Goal: Check status

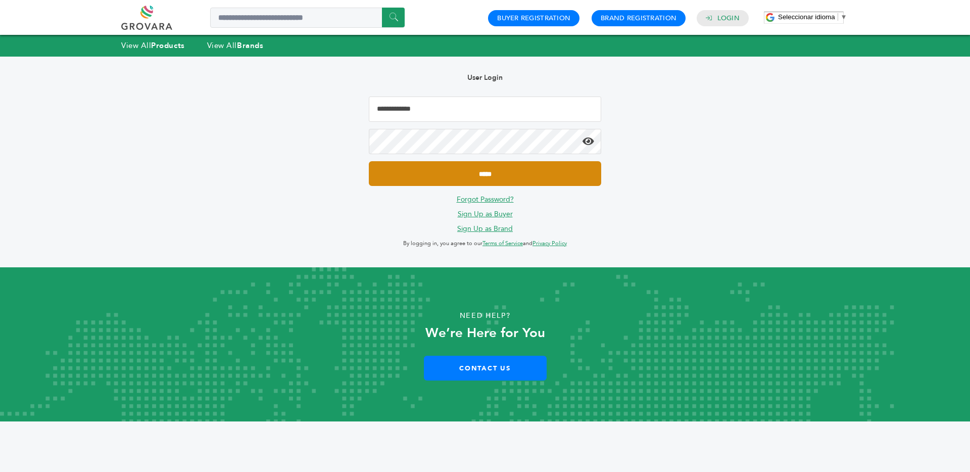
type input "**********"
drag, startPoint x: 460, startPoint y: 175, endPoint x: 460, endPoint y: 169, distance: 6.1
click at [460, 174] on input "*****" at bounding box center [485, 173] width 232 height 25
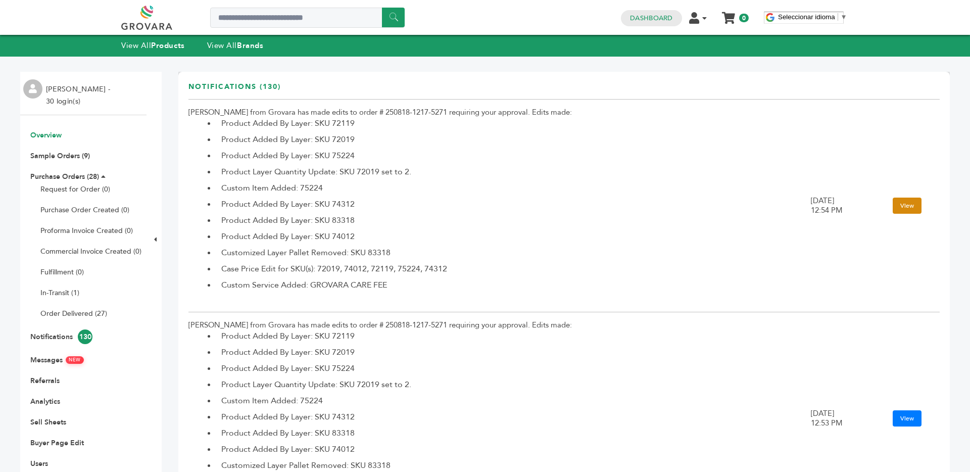
click at [898, 198] on link "View" at bounding box center [907, 206] width 29 height 16
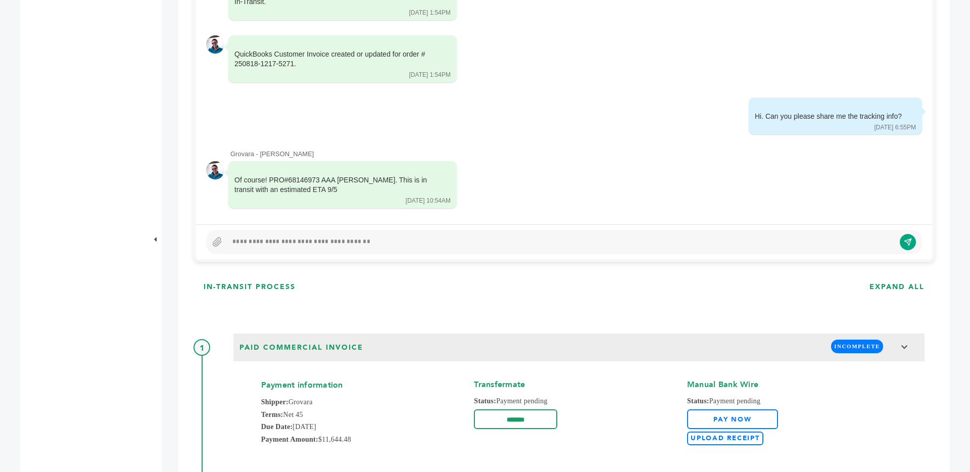
scroll to position [584, 0]
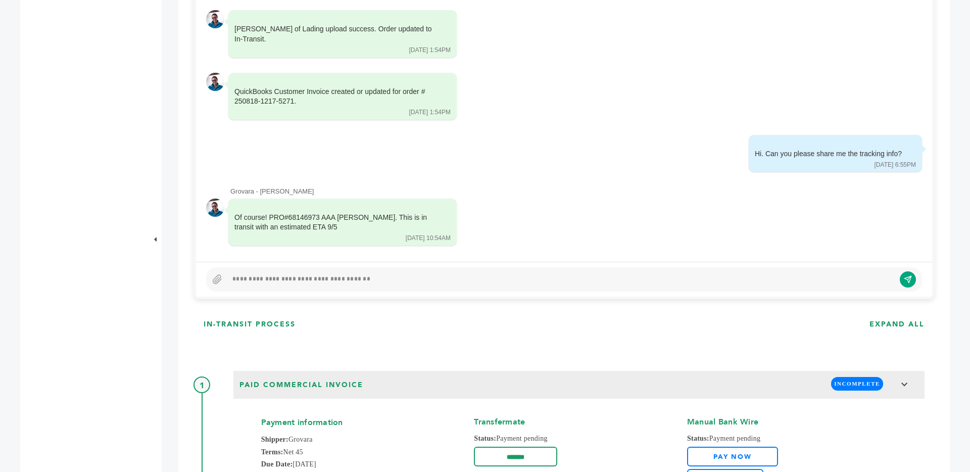
drag, startPoint x: 307, startPoint y: 227, endPoint x: 224, endPoint y: 220, distance: 82.7
click at [224, 220] on div "Of course! PRO#68146973 AAA [PERSON_NAME]. This is in transit with an estimated…" at bounding box center [564, 223] width 716 height 48
click at [319, 219] on div "Of course! PRO#68146973 AAA [PERSON_NAME]. This is in transit with an estimated…" at bounding box center [335, 223] width 202 height 20
drag, startPoint x: 269, startPoint y: 216, endPoint x: 360, endPoint y: 217, distance: 90.5
click at [360, 217] on div "Of course! PRO#68146973 AAA [PERSON_NAME]. This is in transit with an estimated…" at bounding box center [335, 223] width 202 height 20
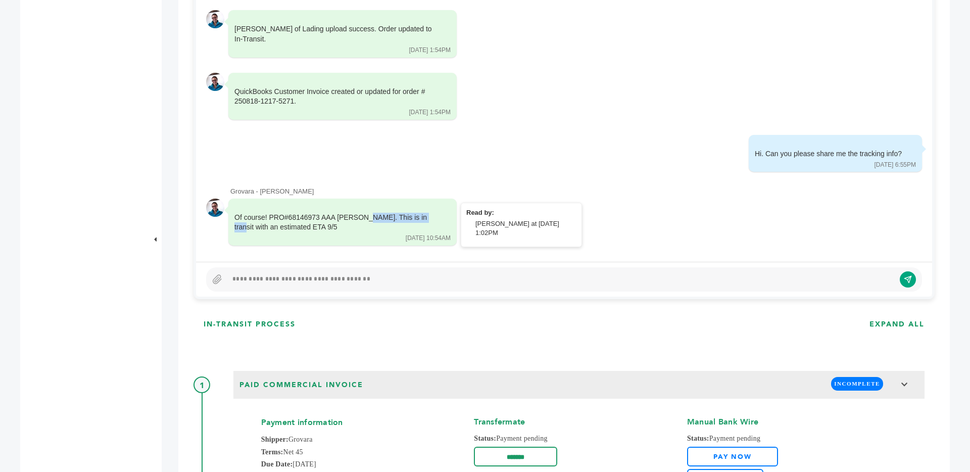
drag, startPoint x: 353, startPoint y: 222, endPoint x: 340, endPoint y: 226, distance: 14.1
click at [353, 222] on div "Of course! PRO#68146973 AAA [PERSON_NAME]. This is in transit with an estimated…" at bounding box center [335, 223] width 202 height 20
drag, startPoint x: 238, startPoint y: 215, endPoint x: 314, endPoint y: 225, distance: 76.5
click at [314, 225] on div "Of course! PRO#68146973 AAA [PERSON_NAME]. This is in transit with an estimated…" at bounding box center [335, 223] width 202 height 20
copy div "Of course! PRO#68146973 AAA [PERSON_NAME]. This is in transit with an estimated…"
